Goal: Find specific page/section: Find specific page/section

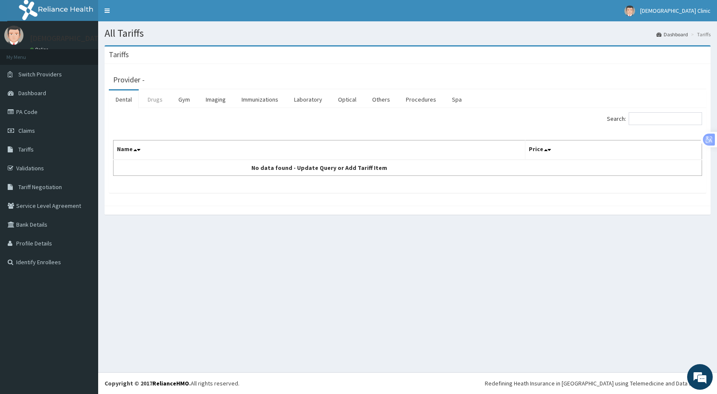
click at [156, 101] on link "Drugs" at bounding box center [155, 99] width 29 height 18
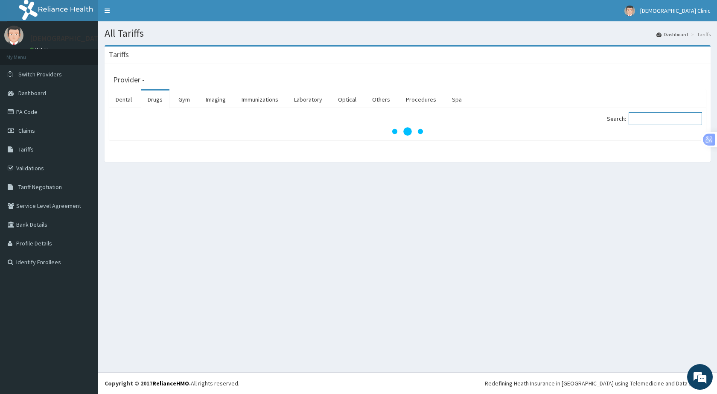
click at [642, 117] on input "Search:" at bounding box center [664, 118] width 73 height 13
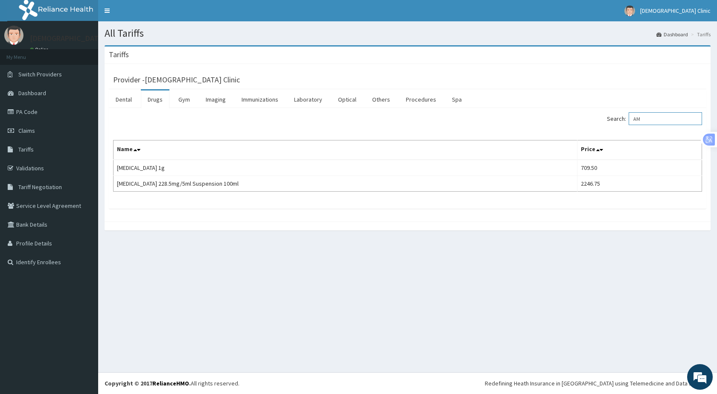
type input "A"
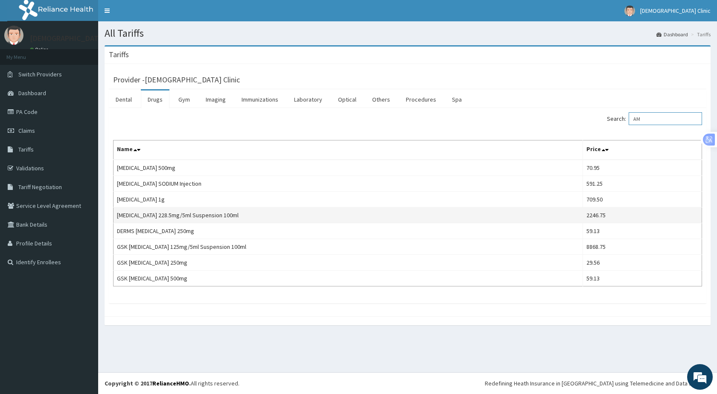
type input "A"
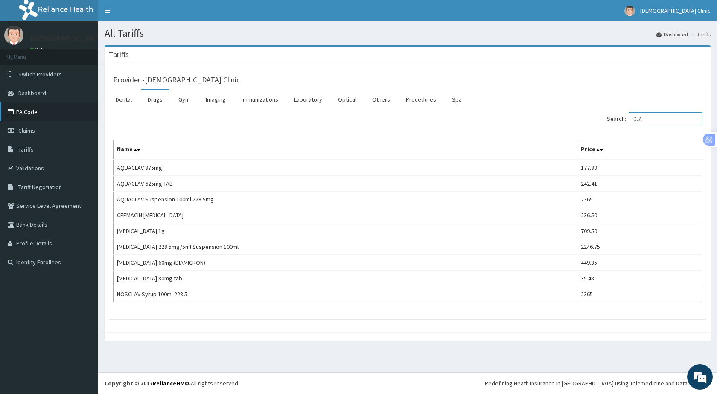
type input "CLA"
click at [36, 109] on link "PA Code" at bounding box center [49, 111] width 98 height 19
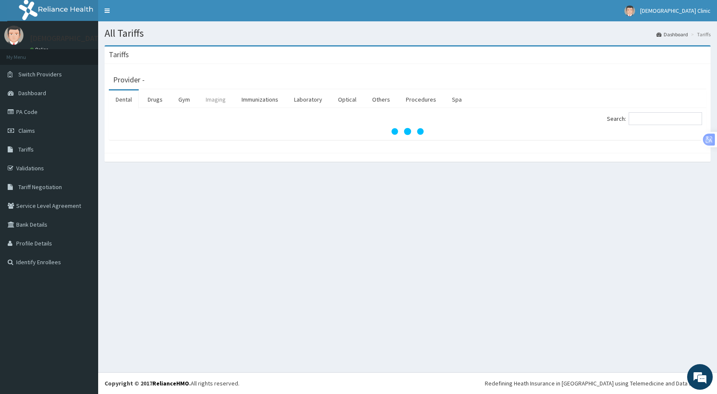
click at [216, 100] on link "Imaging" at bounding box center [216, 99] width 34 height 18
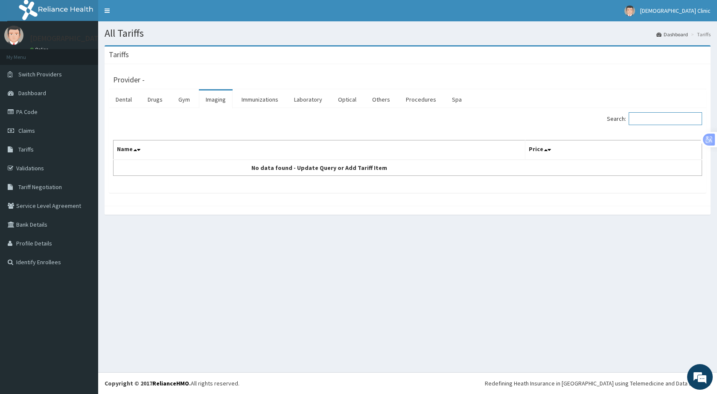
click at [652, 122] on input "Search:" at bounding box center [664, 118] width 73 height 13
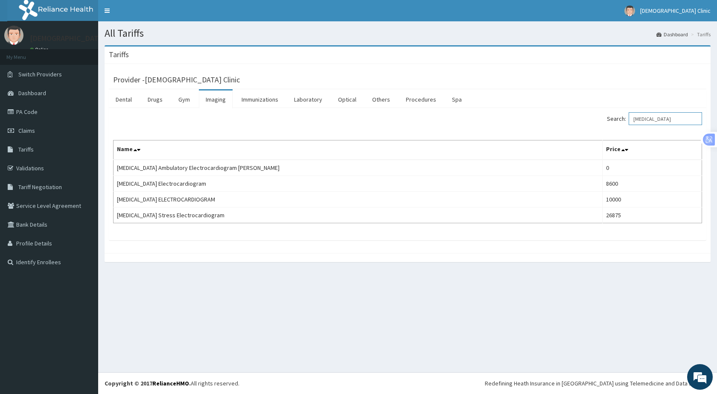
type input "[MEDICAL_DATA]"
